Goal: Task Accomplishment & Management: Use online tool/utility

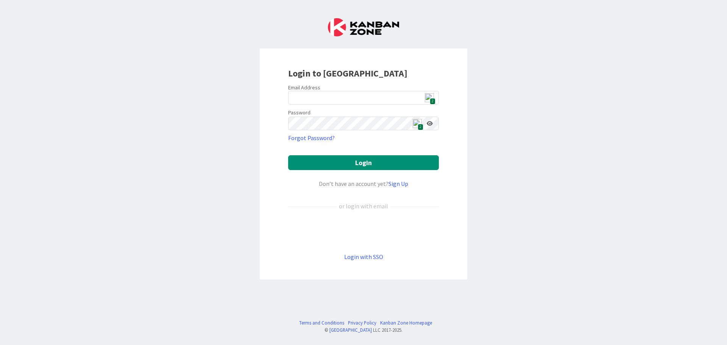
click at [430, 99] on span "2" at bounding box center [433, 101] width 6 height 6
type input "[EMAIL_ADDRESS][DOMAIN_NAME]"
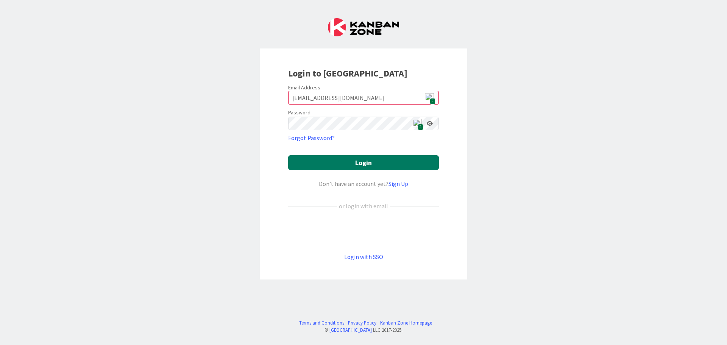
click at [389, 166] on button "Login" at bounding box center [363, 162] width 151 height 15
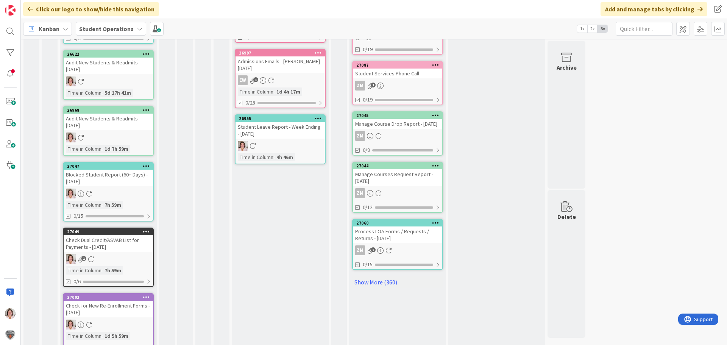
scroll to position [376, 0]
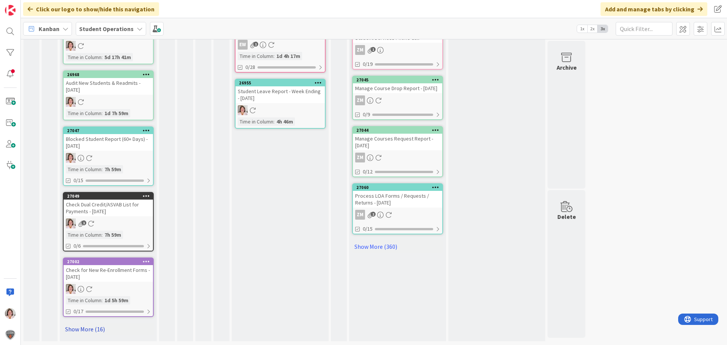
click at [79, 329] on link "Show More (16)" at bounding box center [108, 329] width 91 height 12
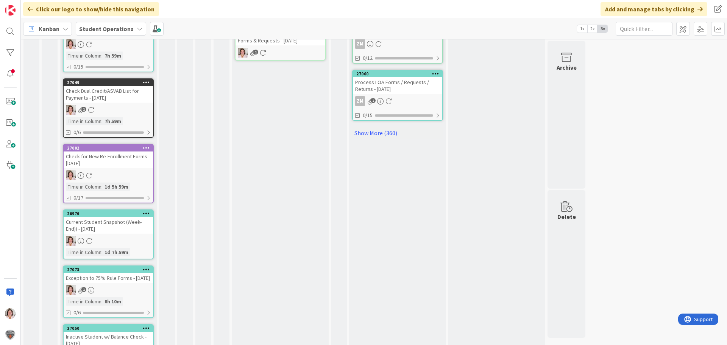
scroll to position [339, 0]
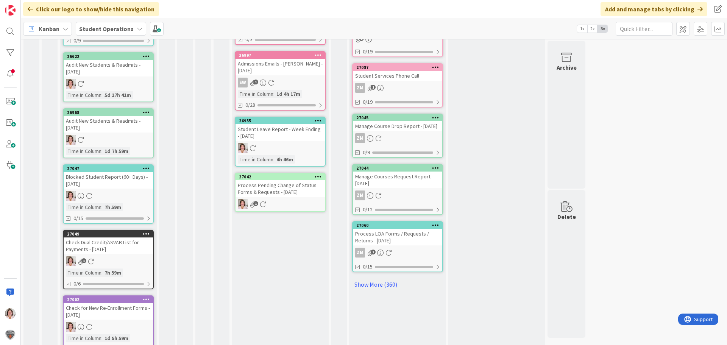
click at [276, 192] on link "27042 Process Pending Change of Status Forms & Requests - [DATE] 1" at bounding box center [280, 192] width 91 height 39
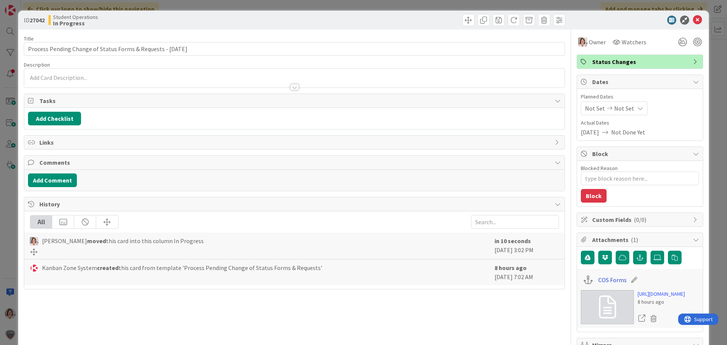
click at [608, 278] on link "COS Forms" at bounding box center [612, 279] width 28 height 9
type textarea "x"
click at [693, 20] on icon at bounding box center [697, 20] width 9 height 9
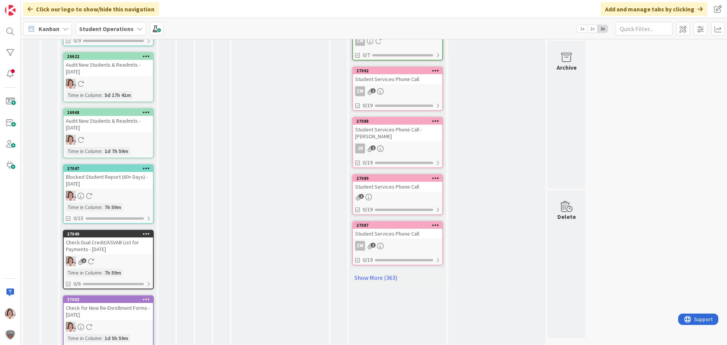
scroll to position [142, 0]
